Goal: Task Accomplishment & Management: Use online tool/utility

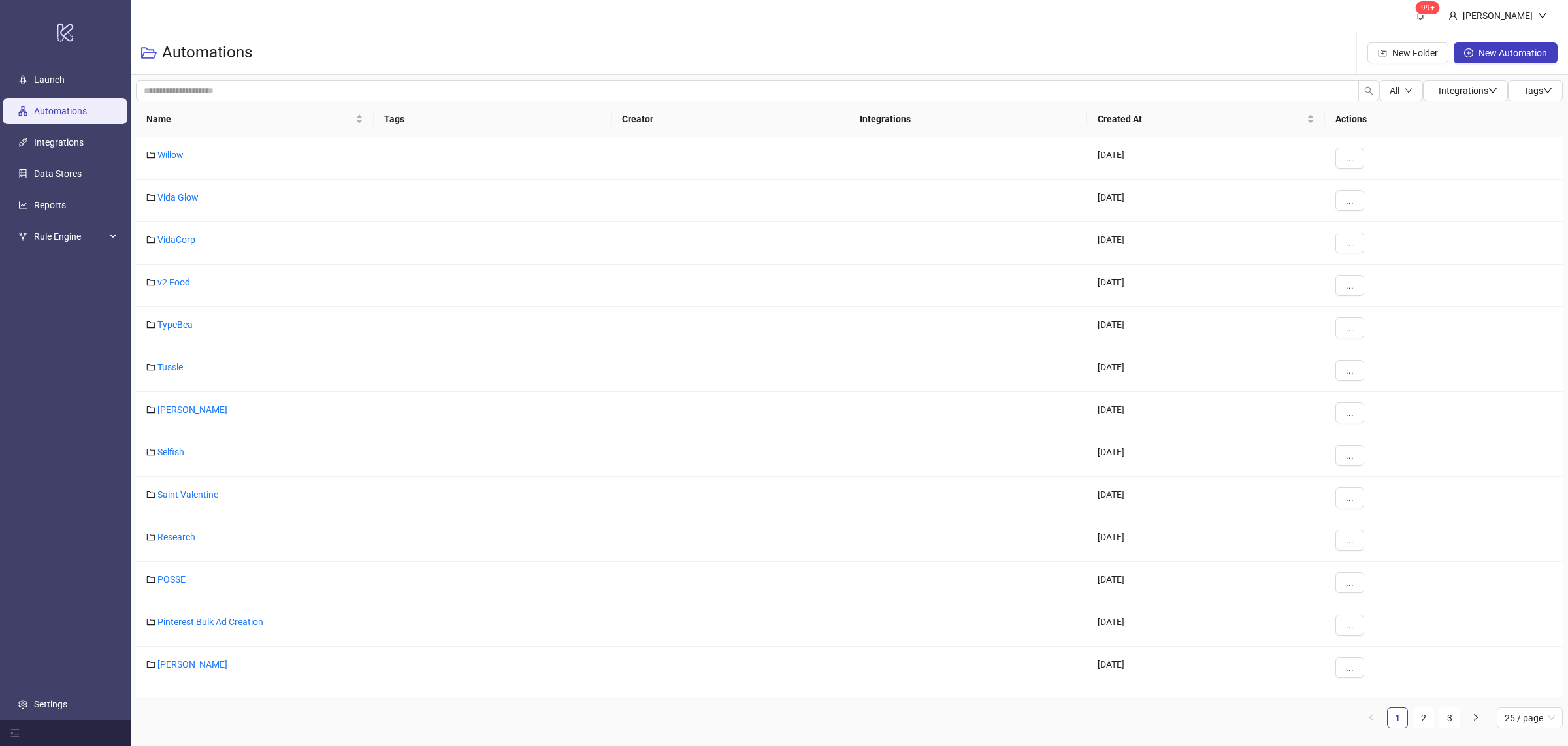
scroll to position [475, 0]
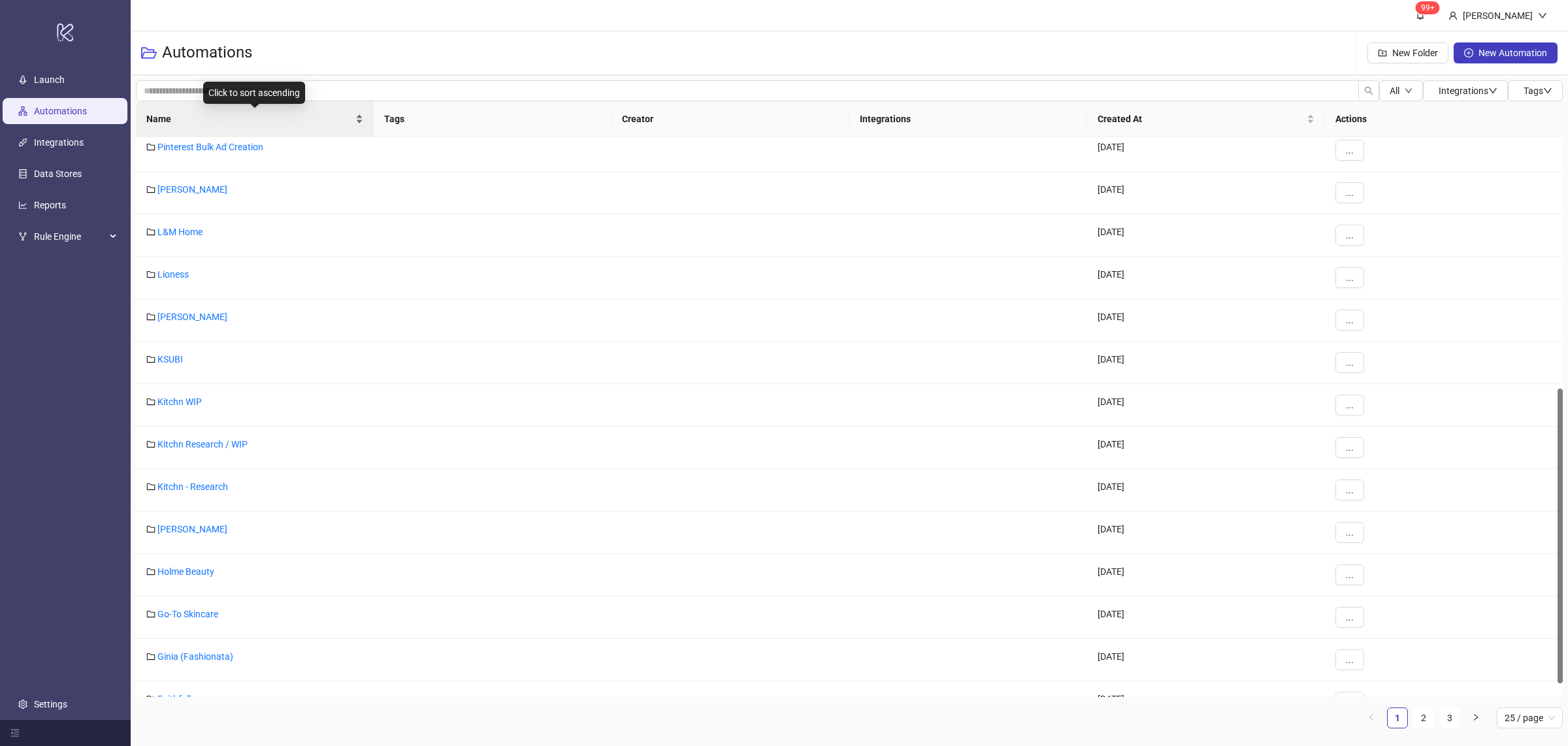
click at [362, 122] on div "Name" at bounding box center [254, 118] width 217 height 14
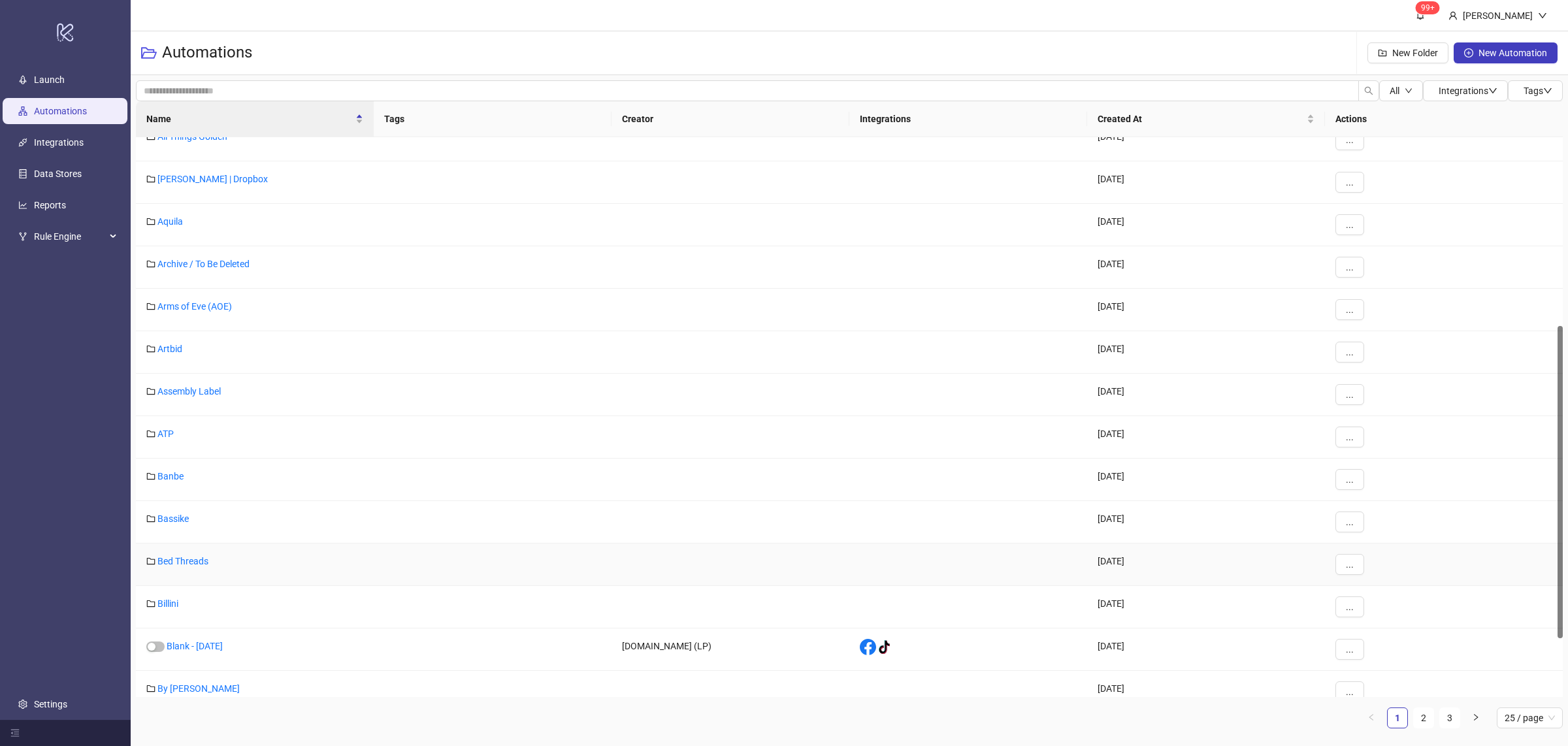
scroll to position [442, 0]
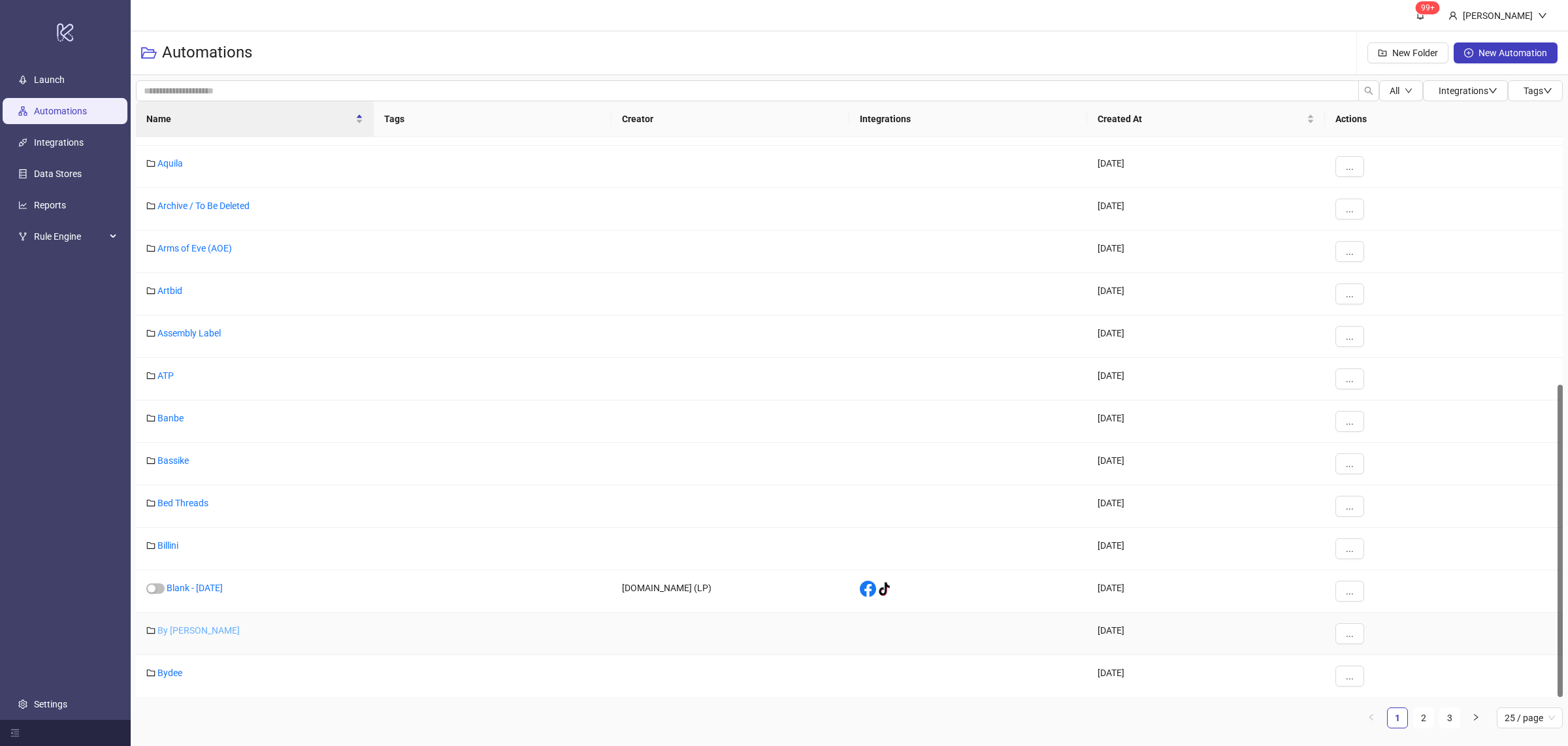
click at [179, 634] on link "By [PERSON_NAME]" at bounding box center [198, 630] width 82 height 10
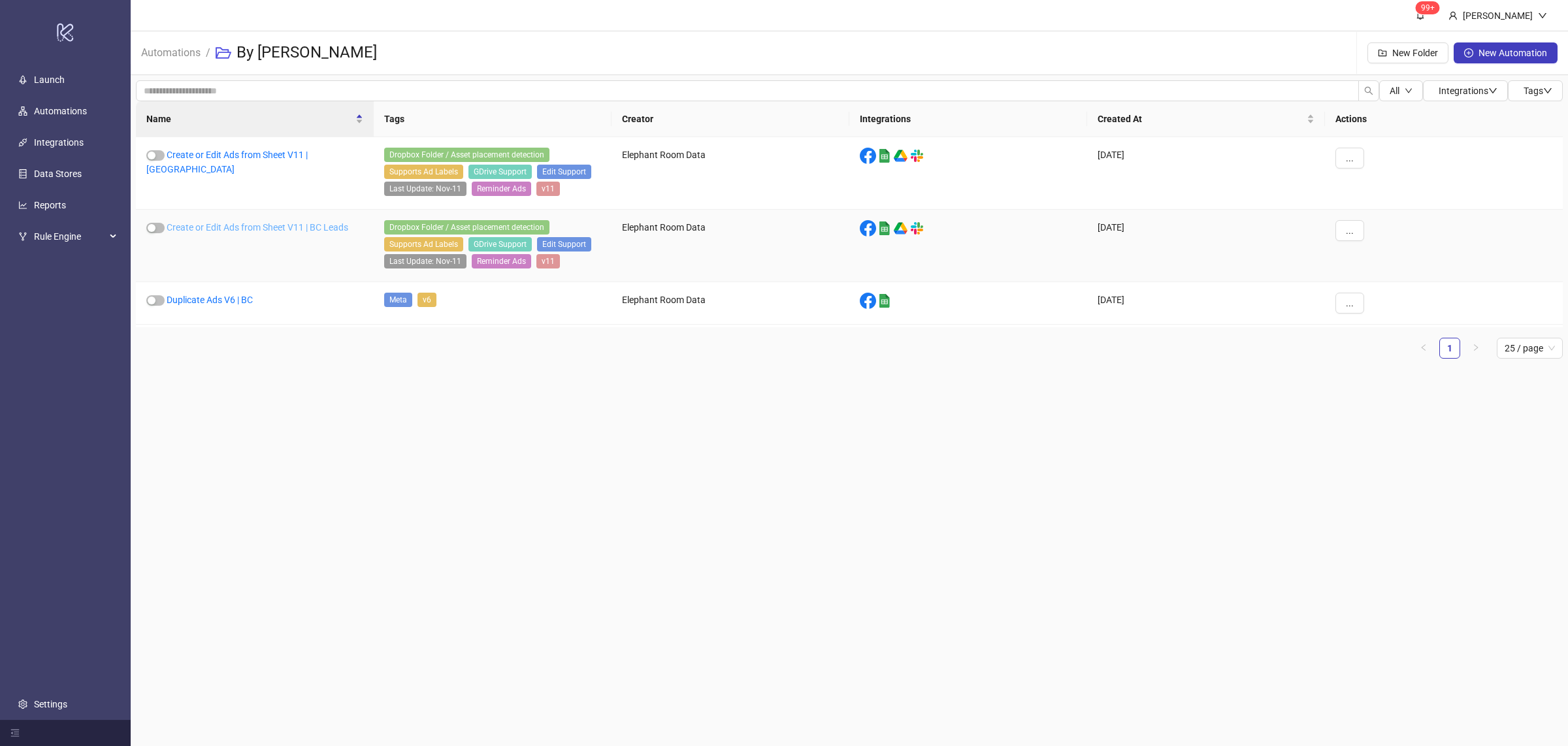
click at [334, 226] on link "Create or Edit Ads from Sheet V11 | BC Leads" at bounding box center [258, 227] width 182 height 10
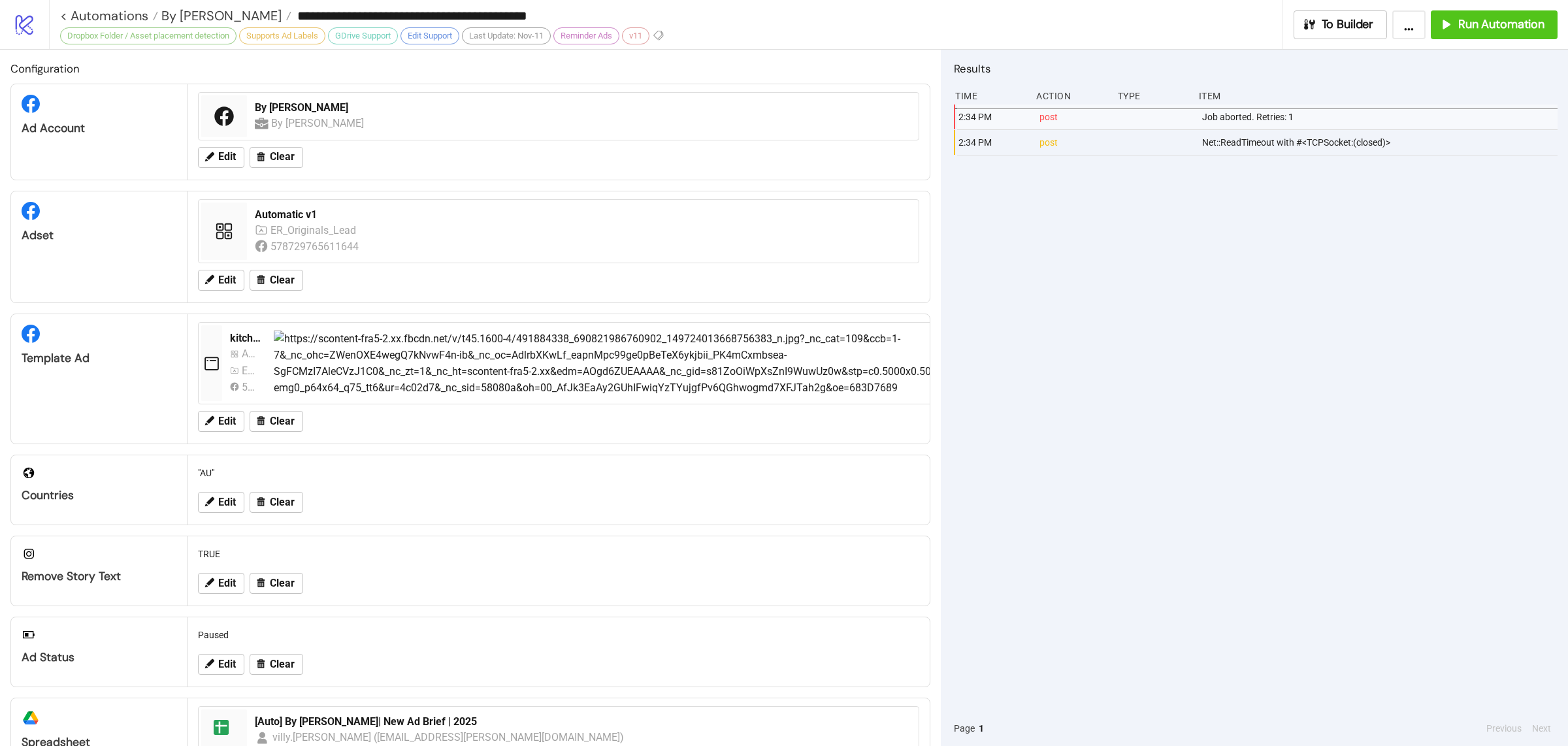
click at [1165, 377] on div "2:34 PM post Job aborted. Retries: 1 2:34 PM post Net::ReadTimeout with #<TCPSo…" at bounding box center [1255, 408] width 604 height 607
click at [1449, 31] on div "Run Automation" at bounding box center [1491, 25] width 106 height 15
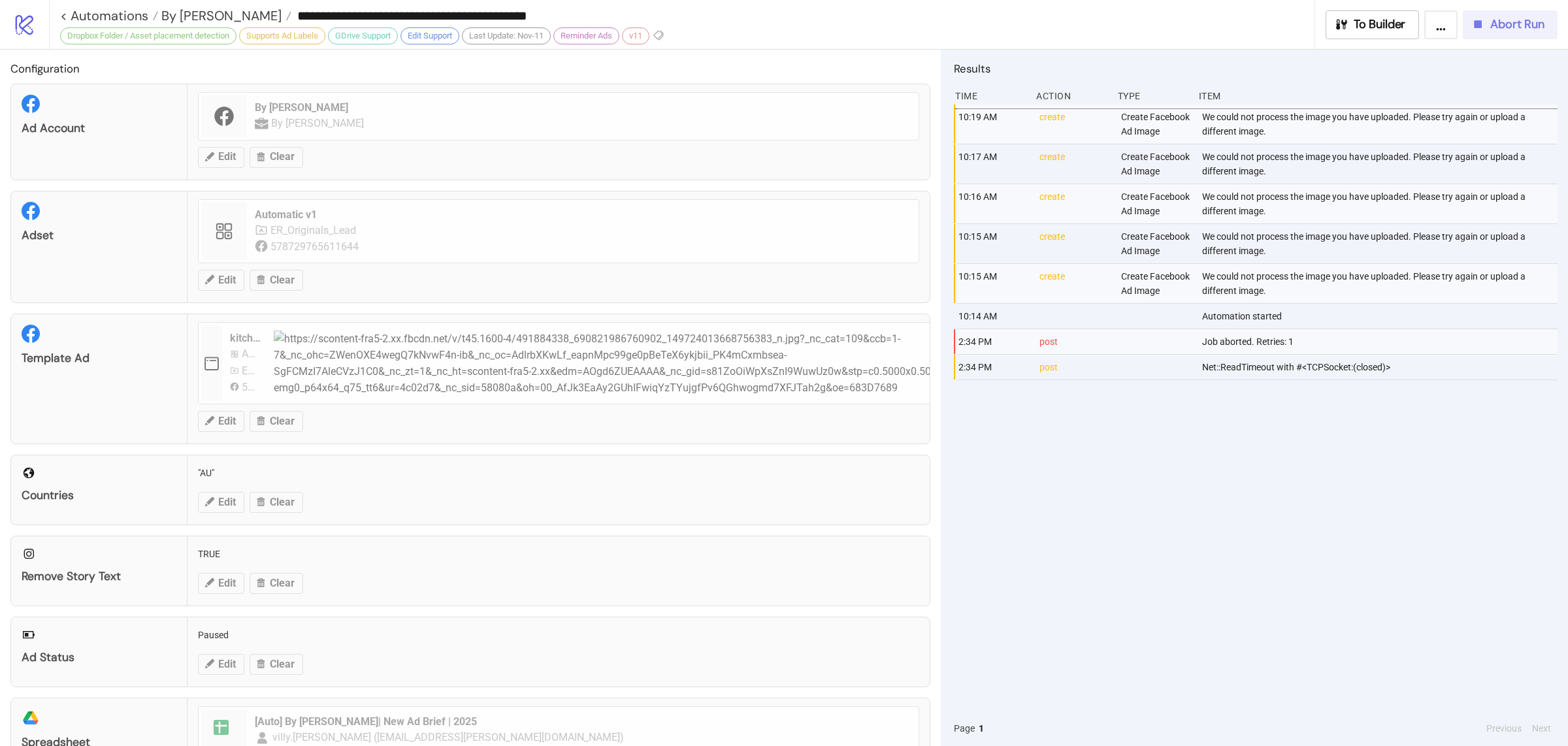
click at [1528, 30] on span "Abort Run" at bounding box center [1517, 25] width 54 height 15
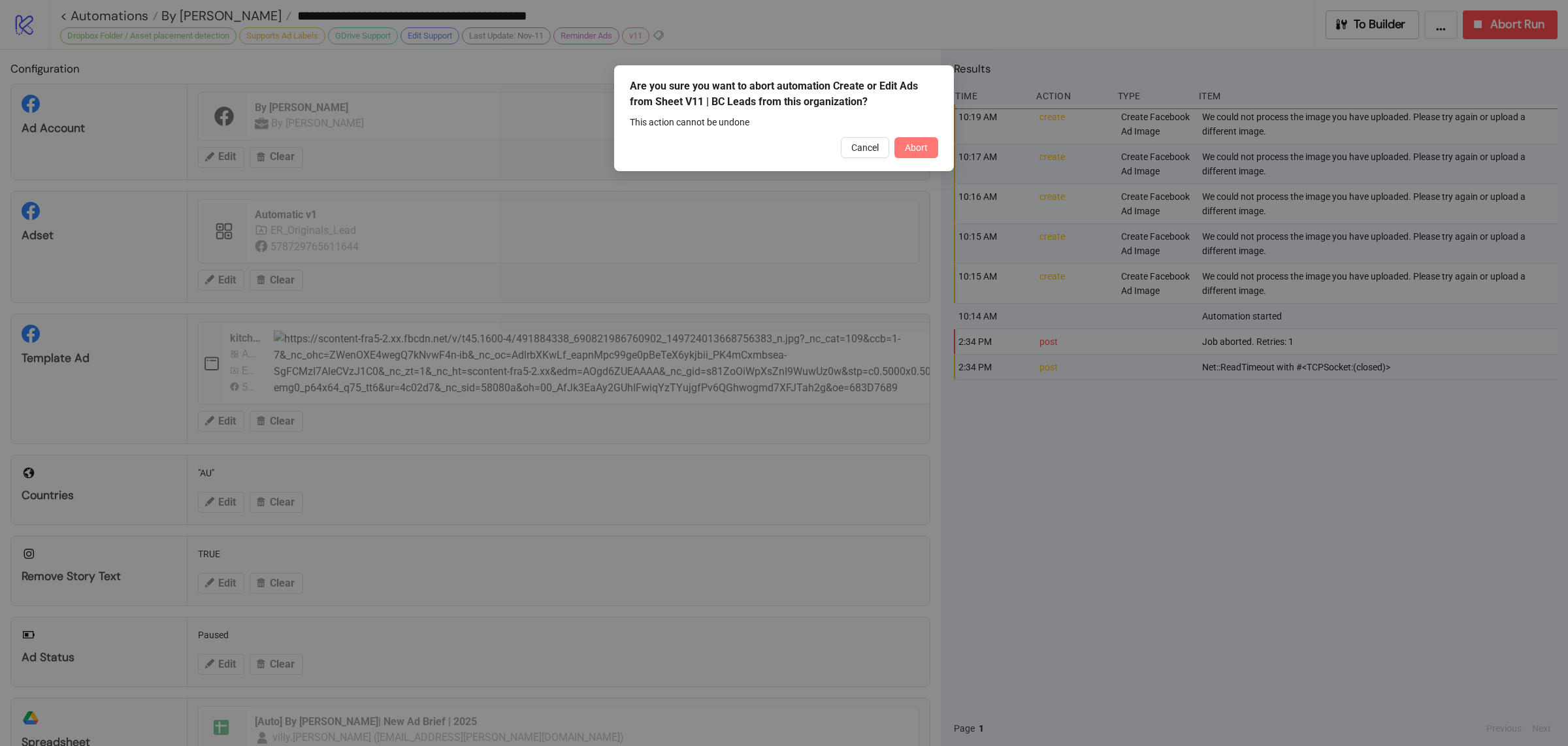
click at [919, 144] on span "Abort" at bounding box center [916, 147] width 23 height 10
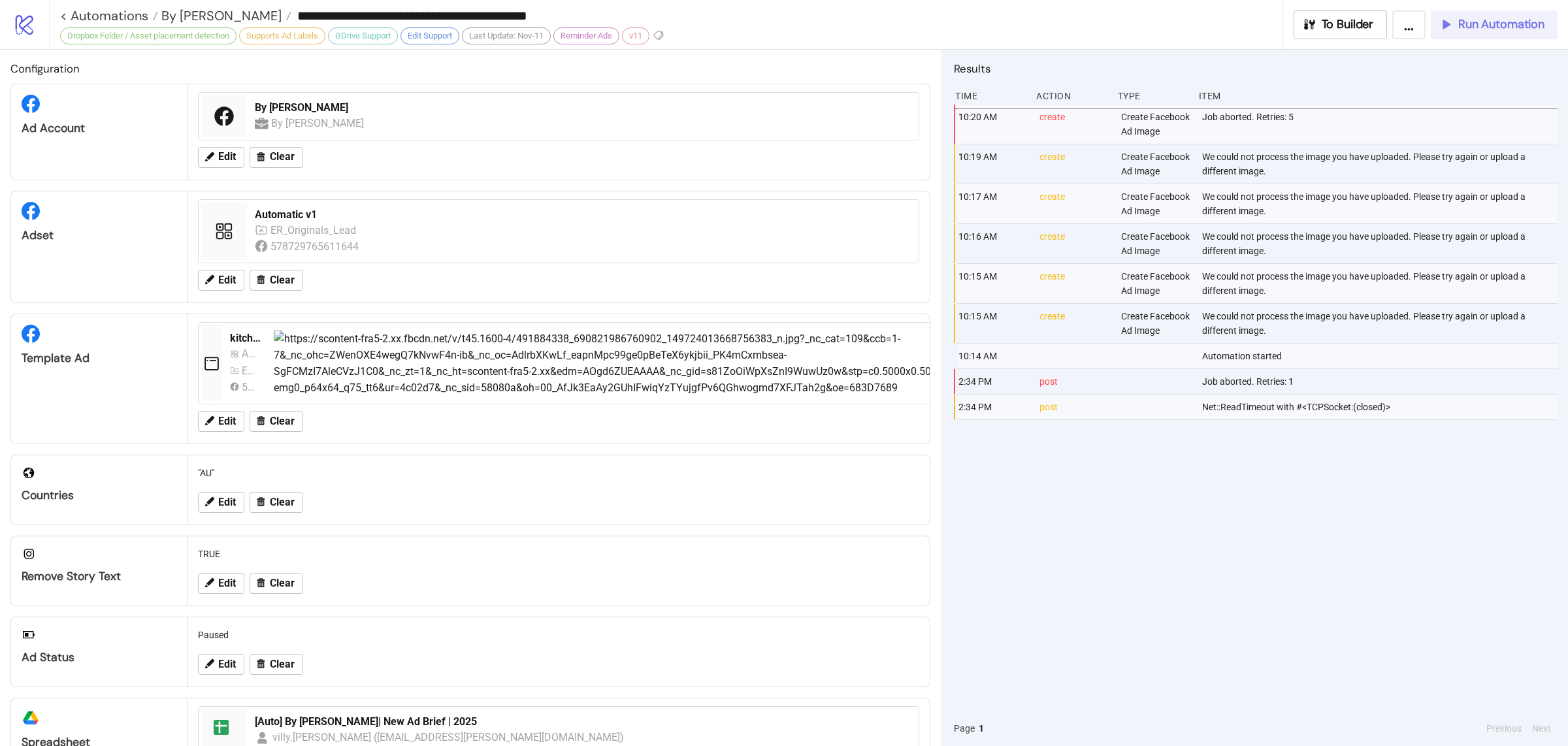
click at [1487, 21] on span "Run Automation" at bounding box center [1501, 25] width 86 height 15
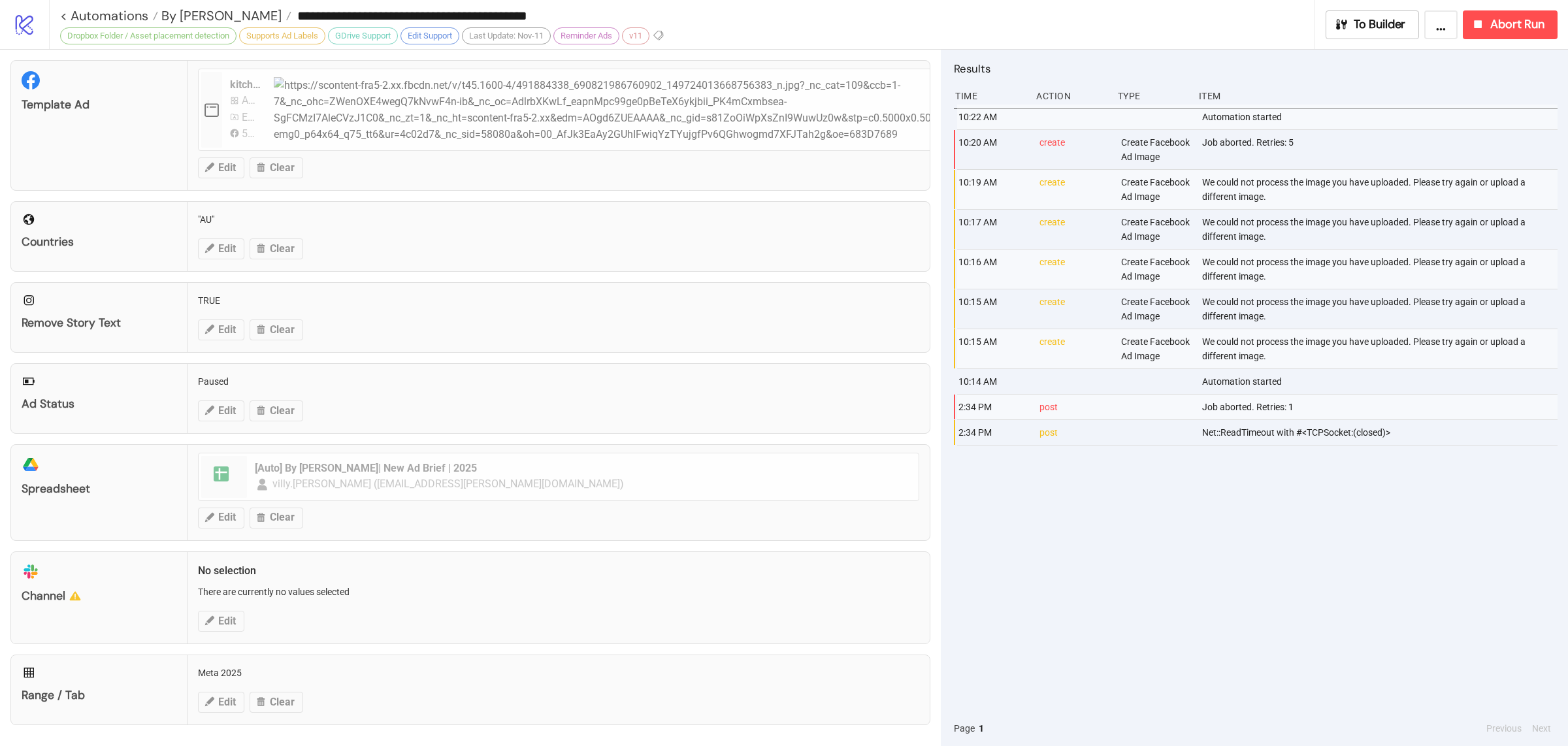
scroll to position [257, 0]
